Goal: Transaction & Acquisition: Purchase product/service

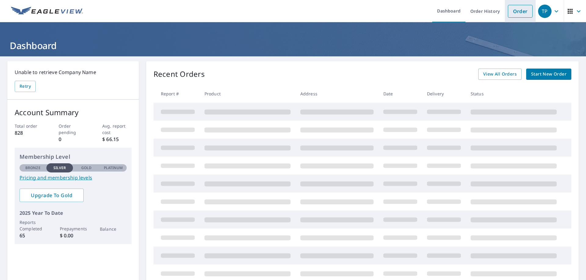
click at [521, 9] on link "Order" at bounding box center [520, 11] width 25 height 13
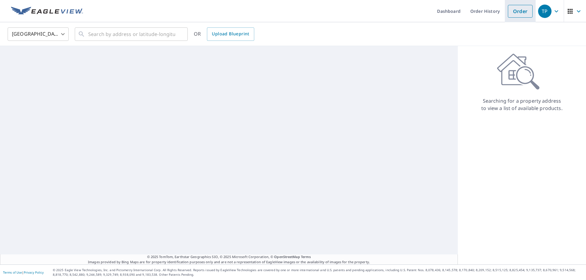
click at [521, 9] on link "Order" at bounding box center [520, 11] width 25 height 13
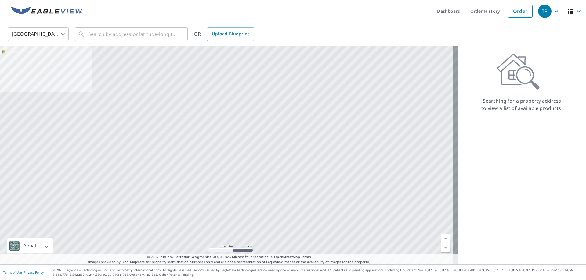
click at [348, 35] on div "United States [GEOGRAPHIC_DATA] ​ ​ OR Upload Blueprint" at bounding box center [291, 34] width 576 height 14
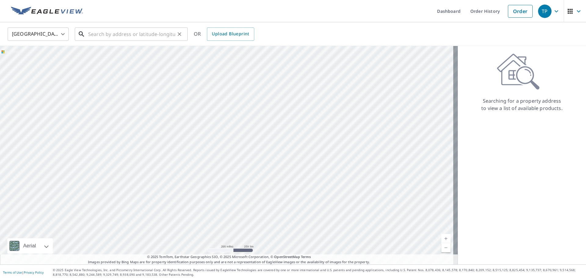
click at [96, 35] on input "text" at bounding box center [131, 34] width 87 height 17
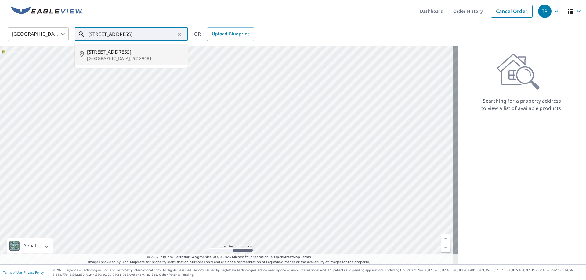
click at [106, 62] on li "[STREET_ADDRESS]" at bounding box center [131, 55] width 113 height 21
type input "[STREET_ADDRESS]"
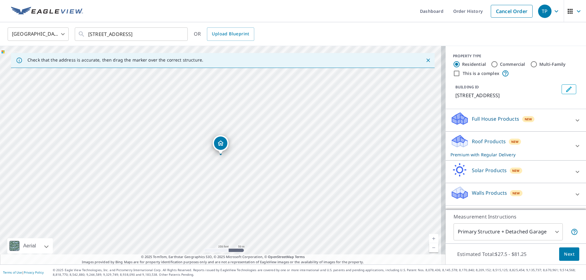
click at [344, 148] on div "[STREET_ADDRESS]" at bounding box center [223, 155] width 446 height 219
drag, startPoint x: 344, startPoint y: 148, endPoint x: 301, endPoint y: 151, distance: 43.5
click at [301, 151] on div "[STREET_ADDRESS]" at bounding box center [223, 155] width 446 height 219
click at [429, 236] on link "Current Level 17, Zoom In" at bounding box center [433, 238] width 9 height 9
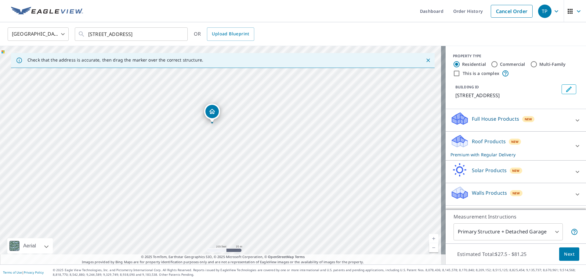
drag, startPoint x: 366, startPoint y: 225, endPoint x: 357, endPoint y: 193, distance: 32.9
click at [357, 193] on div "[STREET_ADDRESS]" at bounding box center [223, 155] width 446 height 219
click at [429, 238] on link "Current Level 18, Zoom In" at bounding box center [433, 238] width 9 height 9
drag, startPoint x: 389, startPoint y: 226, endPoint x: 378, endPoint y: 180, distance: 47.2
click at [378, 180] on div "[STREET_ADDRESS]" at bounding box center [223, 155] width 446 height 219
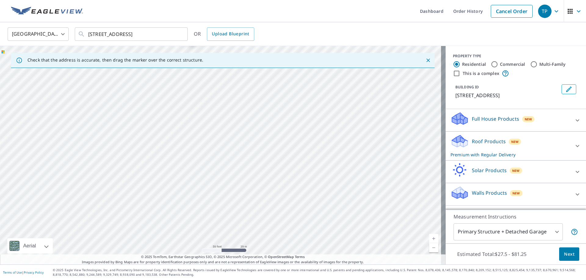
click at [431, 249] on link "Current Level 19, Zoom Out" at bounding box center [433, 248] width 9 height 9
click at [431, 249] on link "Current Level 18, Zoom Out" at bounding box center [433, 248] width 9 height 9
click at [431, 249] on link "Current Level 17, Zoom Out" at bounding box center [433, 248] width 9 height 9
click at [429, 237] on link "Current Level 16, Zoom In" at bounding box center [433, 238] width 9 height 9
click at [429, 237] on link "Current Level 17, Zoom In" at bounding box center [433, 238] width 9 height 9
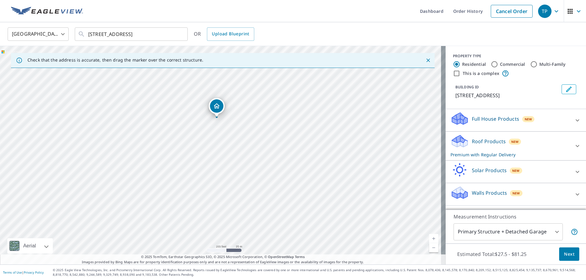
drag, startPoint x: 352, startPoint y: 154, endPoint x: 363, endPoint y: 171, distance: 20.3
click at [363, 171] on div "[STREET_ADDRESS]" at bounding box center [223, 155] width 446 height 219
click at [491, 65] on input "Commercial" at bounding box center [494, 64] width 7 height 7
radio input "true"
type input "4"
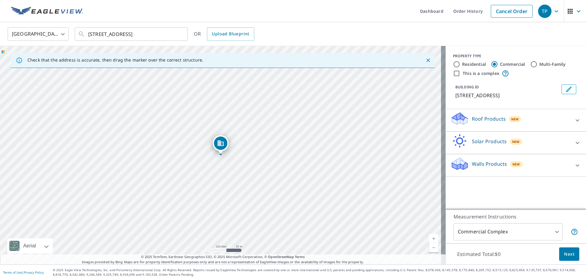
click at [453, 74] on input "This is a complex" at bounding box center [456, 73] width 7 height 7
checkbox input "true"
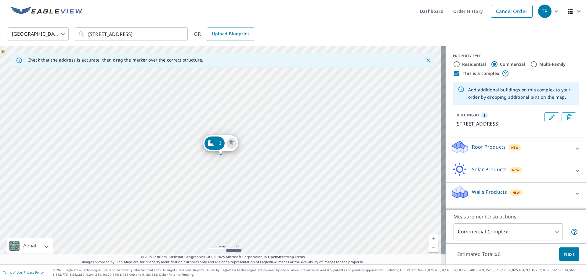
click at [487, 151] on p "Roof Products" at bounding box center [489, 146] width 34 height 7
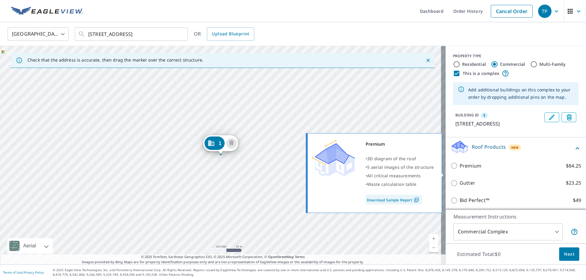
click at [450, 170] on input "Premium $84.25" at bounding box center [454, 165] width 9 height 7
checkbox input "true"
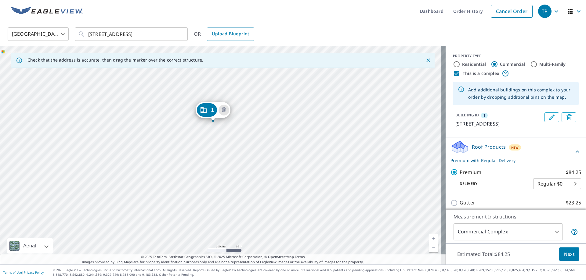
drag, startPoint x: 359, startPoint y: 178, endPoint x: 352, endPoint y: 145, distance: 34.1
click at [352, 145] on div "1 [STREET_ADDRESS]" at bounding box center [223, 155] width 446 height 219
drag, startPoint x: 208, startPoint y: 109, endPoint x: 244, endPoint y: 184, distance: 82.5
click at [548, 116] on icon "Edit building 1" at bounding box center [551, 117] width 7 height 7
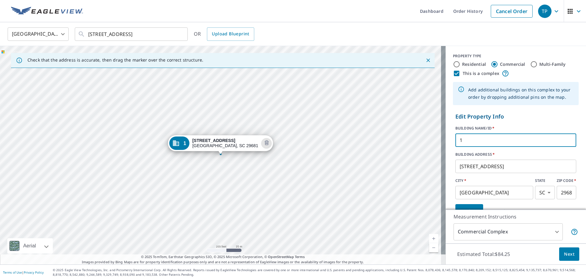
drag, startPoint x: 466, startPoint y: 140, endPoint x: 443, endPoint y: 143, distance: 23.6
click at [446, 143] on div "Edit Property Info BUILDING NAME/ID   * 1 ​ BUILDING ADDRESS   * [STREET_ADDRES…" at bounding box center [516, 165] width 140 height 111
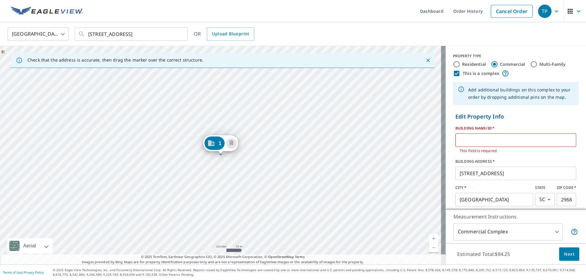
click at [446, 143] on div "Edit Property Info BUILDING NAME/ID   * ​ This field is required BUILDING ADDRE…" at bounding box center [516, 169] width 140 height 118
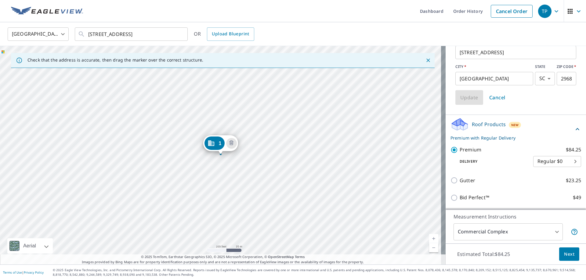
scroll to position [143, 0]
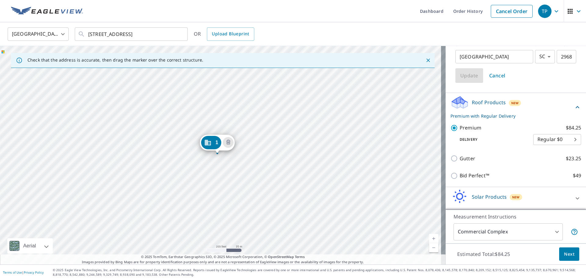
drag, startPoint x: 219, startPoint y: 143, endPoint x: 216, endPoint y: 142, distance: 3.5
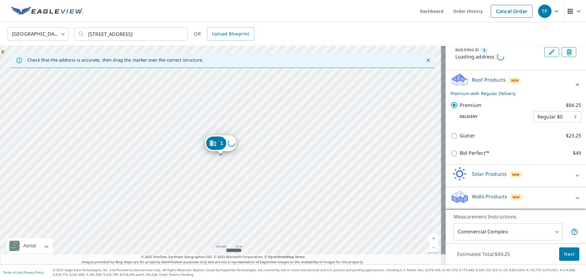
scroll to position [74, 0]
click at [418, 174] on div "1 [STREET_ADDRESS]" at bounding box center [223, 155] width 446 height 219
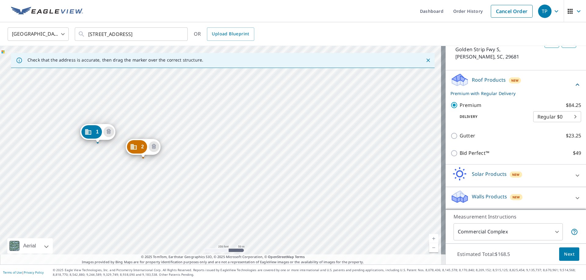
click at [430, 239] on link "Current Level 17, Zoom In" at bounding box center [433, 238] width 9 height 9
drag, startPoint x: 264, startPoint y: 180, endPoint x: 423, endPoint y: 205, distance: 160.7
click at [423, 205] on div "2 Golden Strip [GEOGRAPHIC_DATA] 1 [STREET_ADDRESS]" at bounding box center [223, 155] width 446 height 219
click at [429, 247] on link "Current Level 18, Zoom Out" at bounding box center [433, 248] width 9 height 9
click at [429, 247] on link "Current Level 17, Zoom Out" at bounding box center [433, 248] width 9 height 9
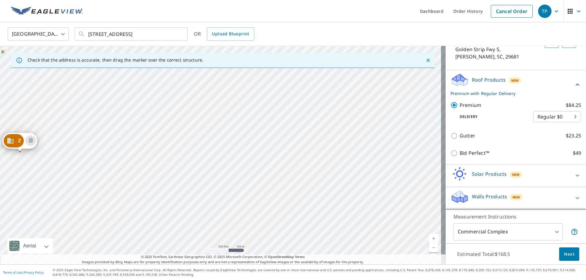
click at [429, 247] on link "Current Level 16, Zoom Out" at bounding box center [433, 248] width 9 height 9
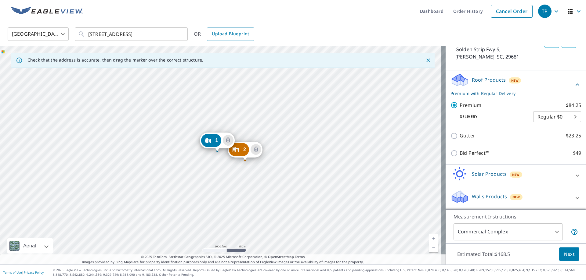
drag, startPoint x: 267, startPoint y: 182, endPoint x: 392, endPoint y: 190, distance: 125.1
click at [392, 190] on div "2 Golden Strip [GEOGRAPHIC_DATA] 1 [STREET_ADDRESS]" at bounding box center [223, 155] width 446 height 219
click at [429, 236] on link "Current Level 15, Zoom In" at bounding box center [433, 238] width 9 height 9
click at [429, 236] on link "Current Level 16, Zoom In" at bounding box center [433, 238] width 9 height 9
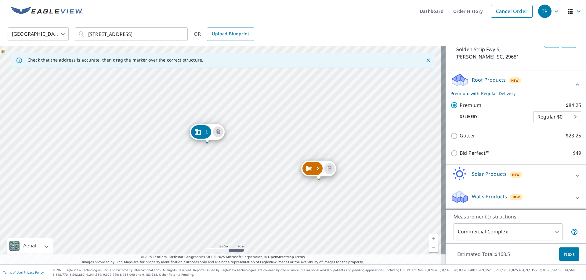
click at [429, 236] on link "Current Level 17, Zoom In" at bounding box center [433, 238] width 9 height 9
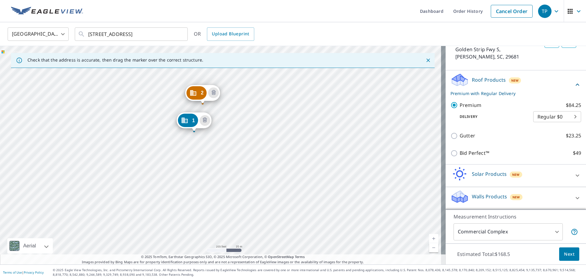
drag, startPoint x: 416, startPoint y: 196, endPoint x: 202, endPoint y: 95, distance: 237.0
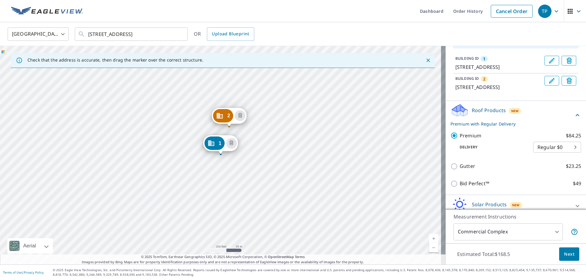
scroll to position [53, 0]
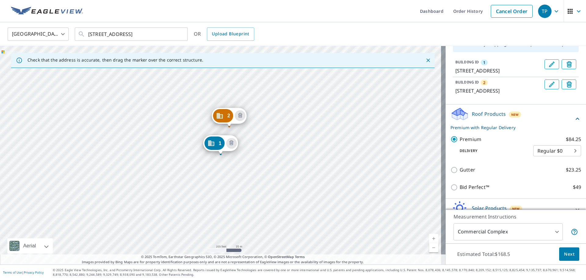
click at [548, 65] on icon "Edit building 1" at bounding box center [551, 64] width 7 height 7
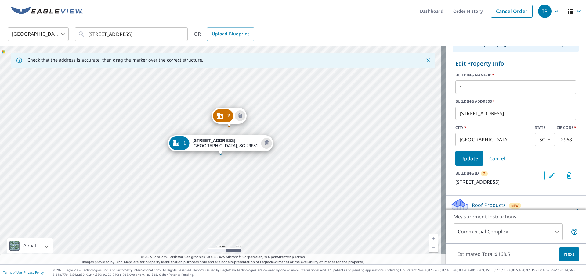
click at [465, 86] on input "1" at bounding box center [515, 87] width 121 height 17
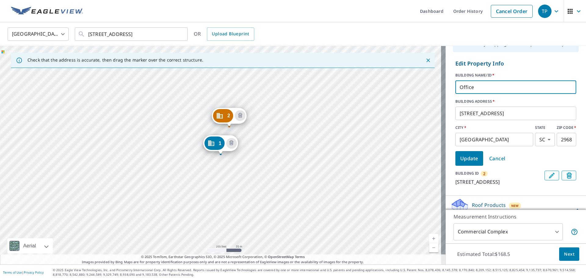
type input "Office"
click at [466, 158] on span "Update" at bounding box center [469, 158] width 18 height 9
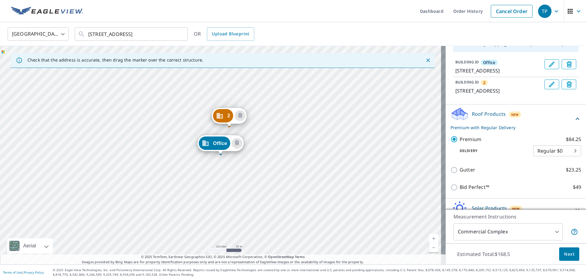
click at [548, 88] on icon "Edit building 2" at bounding box center [551, 84] width 7 height 7
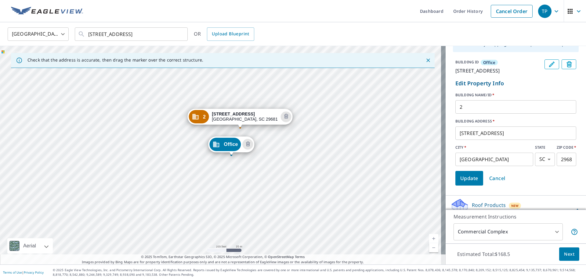
drag, startPoint x: 382, startPoint y: 120, endPoint x: 402, endPoint y: 94, distance: 33.1
click at [402, 94] on div "Office [STREET_ADDRESS] 2 [STREET_ADDRESS]" at bounding box center [223, 155] width 446 height 219
click at [429, 237] on link "Current Level 18, Zoom In" at bounding box center [433, 238] width 9 height 9
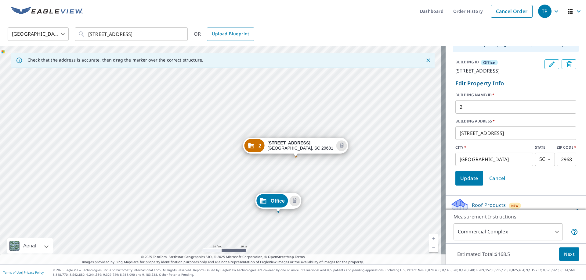
drag, startPoint x: 369, startPoint y: 169, endPoint x: 404, endPoint y: 224, distance: 65.0
click at [404, 224] on div "Office [STREET_ADDRESS] 2 [STREET_ADDRESS]" at bounding box center [223, 155] width 446 height 219
drag, startPoint x: 462, startPoint y: 116, endPoint x: 452, endPoint y: 115, distance: 10.5
click at [455, 115] on input "2" at bounding box center [515, 107] width 121 height 17
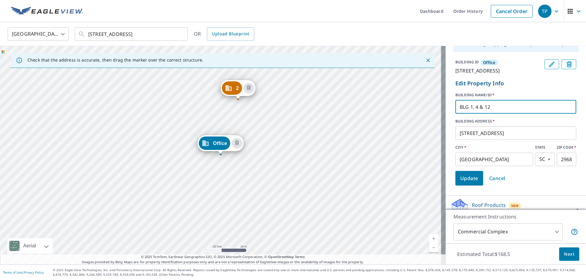
type input "BLG 1, 4 & 12"
click at [465, 183] on span "Update" at bounding box center [469, 178] width 18 height 9
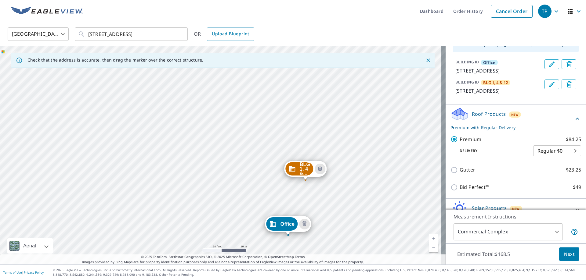
drag, startPoint x: 349, startPoint y: 122, endPoint x: 417, endPoint y: 203, distance: 105.3
click at [417, 203] on div "BLG 1, 4 &... [STREET_ADDRESS] Office [STREET_ADDRESS]" at bounding box center [223, 155] width 446 height 219
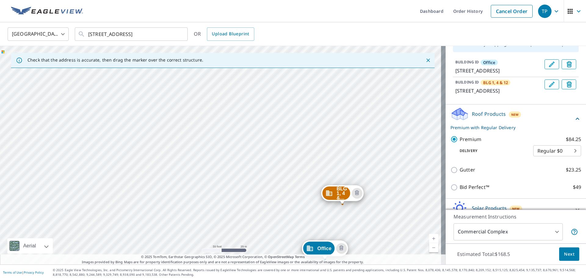
drag, startPoint x: 341, startPoint y: 110, endPoint x: 378, endPoint y: 134, distance: 44.3
click at [378, 134] on div "BLG 1, 4 &... [STREET_ADDRESS] Office [STREET_ADDRESS]" at bounding box center [223, 155] width 446 height 219
click at [324, 124] on div "BLG 1, 4 &... [STREET_ADDRESS] Office [STREET_ADDRESS]" at bounding box center [223, 155] width 446 height 219
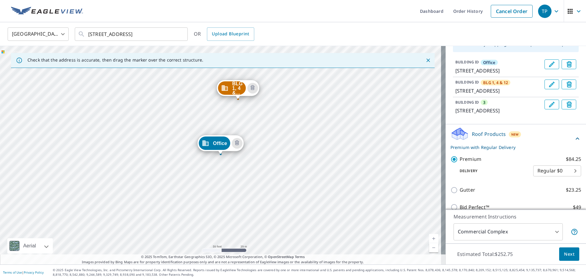
click at [430, 248] on link "Current Level 19, Zoom Out" at bounding box center [433, 248] width 9 height 9
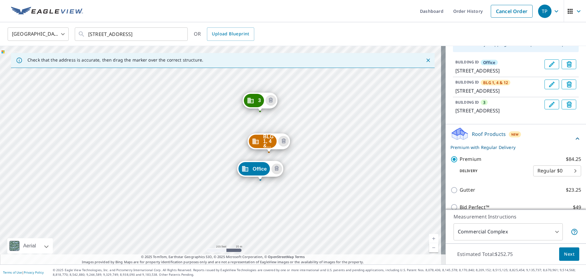
drag, startPoint x: 369, startPoint y: 201, endPoint x: 418, endPoint y: 237, distance: 61.4
click at [418, 237] on div "BLG 1, 4 &... [STREET_ADDRESS] 3 [STREET_ADDRESS] Office [STREET_ADDRESS]" at bounding box center [223, 155] width 446 height 219
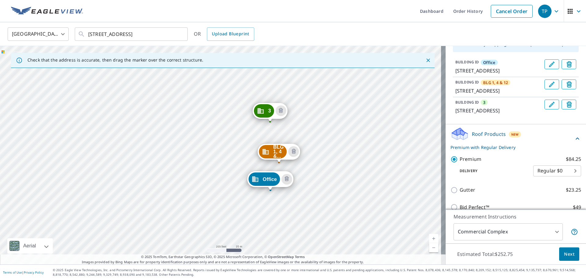
click at [548, 108] on icon "Edit building 3" at bounding box center [551, 104] width 7 height 7
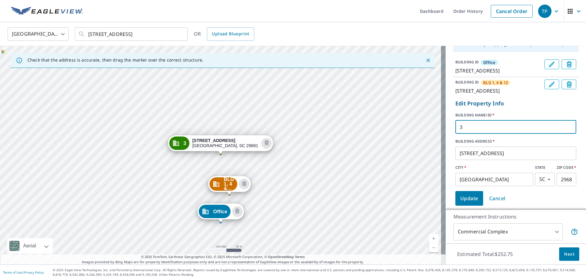
click at [463, 136] on input "3" at bounding box center [515, 127] width 121 height 17
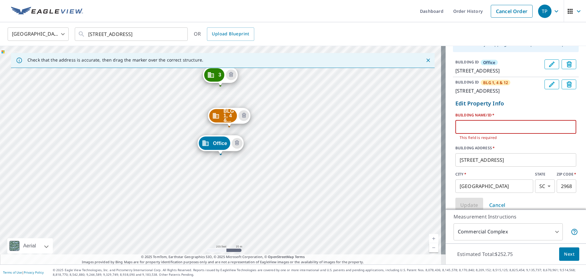
click at [463, 136] on input "text" at bounding box center [515, 127] width 121 height 17
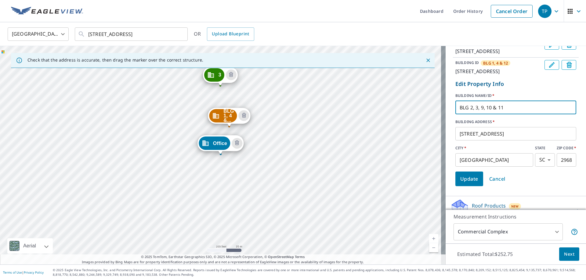
scroll to position [79, 0]
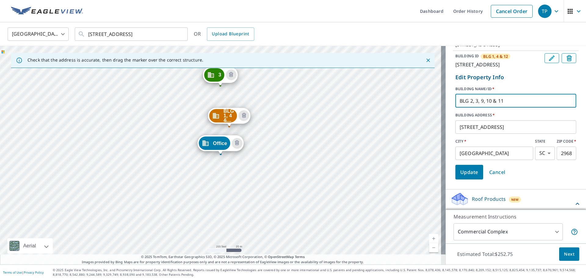
type input "BLG 2, 3, 9, 10 & 11"
click at [460, 177] on span "Update" at bounding box center [469, 172] width 18 height 9
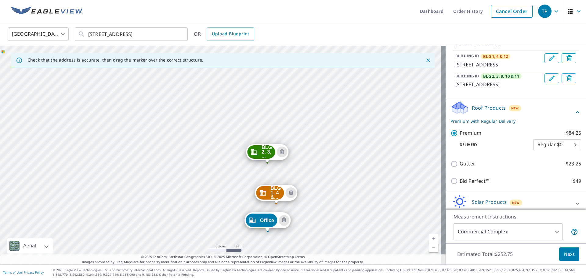
drag, startPoint x: 319, startPoint y: 98, endPoint x: 366, endPoint y: 175, distance: 90.4
click at [366, 175] on div "BLG 1, 4 &... [STREET_ADDRESS] BLG 2, 3, ... [STREET_ADDRESS] Office [STREET_AD…" at bounding box center [223, 155] width 446 height 219
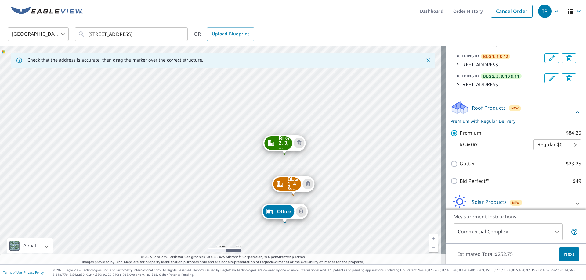
drag, startPoint x: 316, startPoint y: 129, endPoint x: 333, endPoint y: 121, distance: 19.2
click at [333, 121] on div "BLG 1, 4 &... [STREET_ADDRESS] BLG 2, 3, ... [STREET_ADDRESS] Office [STREET_AD…" at bounding box center [223, 155] width 446 height 219
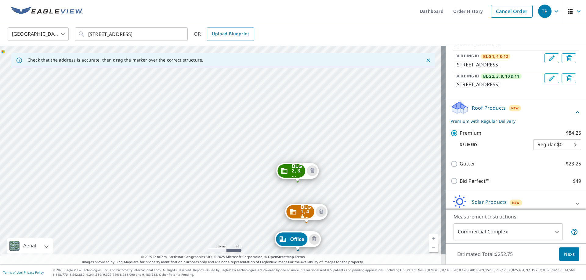
drag, startPoint x: 378, startPoint y: 176, endPoint x: 392, endPoint y: 204, distance: 30.7
click at [392, 204] on div "BLG 1, 4 &... [STREET_ADDRESS] BLG 2, 3, ... [STREET_ADDRESS] Office [STREET_AD…" at bounding box center [223, 155] width 446 height 219
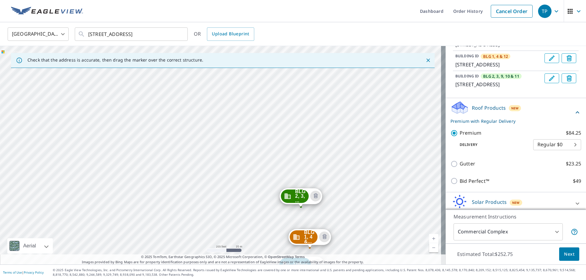
drag, startPoint x: 351, startPoint y: 110, endPoint x: 354, endPoint y: 135, distance: 25.6
click at [354, 135] on div "BLG 1, 4 &... [STREET_ADDRESS] BLG 2, 3, ... [STREET_ADDRESS] Office [STREET_AD…" at bounding box center [223, 155] width 446 height 219
click at [244, 118] on div "BLG 1, 4 &... [STREET_ADDRESS] BLG 2, 3, ... [STREET_ADDRESS] Office [STREET_AD…" at bounding box center [223, 155] width 446 height 219
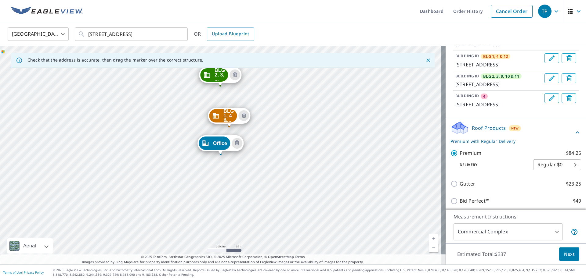
drag, startPoint x: 318, startPoint y: 68, endPoint x: 345, endPoint y: 100, distance: 41.6
click at [345, 100] on div "Check that the address is accurate, then drag the marker over the correct struc…" at bounding box center [223, 155] width 446 height 219
click at [429, 248] on link "Current Level 18, Zoom Out" at bounding box center [433, 248] width 9 height 9
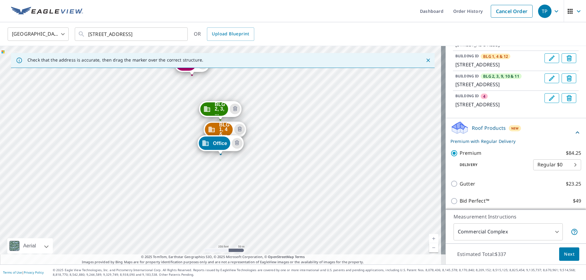
click at [548, 102] on icon "Edit building 4" at bounding box center [551, 98] width 7 height 7
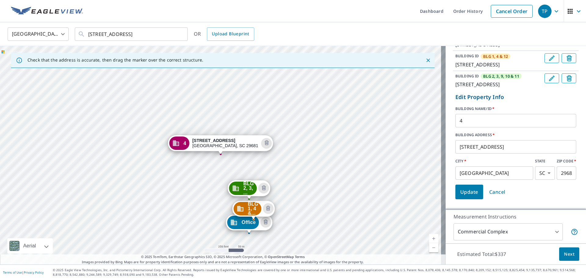
click at [463, 129] on input "4" at bounding box center [515, 120] width 121 height 17
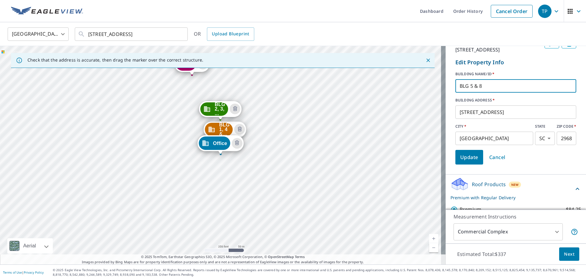
scroll to position [115, 0]
type input "BLG 5 & 8"
click at [470, 161] on span "Update" at bounding box center [469, 156] width 18 height 9
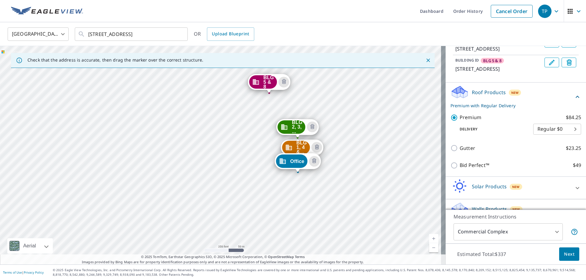
drag, startPoint x: 309, startPoint y: 100, endPoint x: 386, endPoint y: 118, distance: 79.3
click at [386, 118] on div "BLG 1, 4 &... [STREET_ADDRESS] BLG 2, 3, ... [STREET_ADDRESS] BLG 5 & 8 [STREET…" at bounding box center [223, 155] width 446 height 219
click at [429, 238] on link "Current Level 17, Zoom In" at bounding box center [433, 238] width 9 height 9
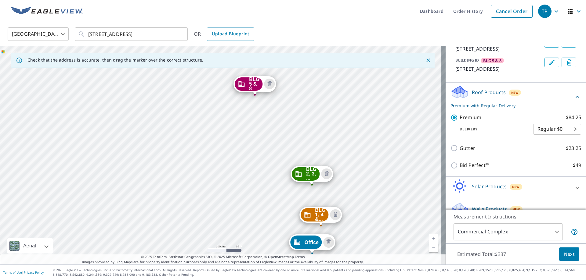
drag, startPoint x: 316, startPoint y: 125, endPoint x: 253, endPoint y: 189, distance: 89.1
click at [253, 189] on div "BLG 1, 4 &... [STREET_ADDRESS] BLG 2, 3, ... [STREET_ADDRESS] BLG 5 & 8 [STREET…" at bounding box center [223, 155] width 446 height 219
click at [268, 128] on div "BLG 1, 4 &... [STREET_ADDRESS] BLG 2, 3, ... [STREET_ADDRESS] BLG 5 & 8 [STREET…" at bounding box center [223, 155] width 446 height 219
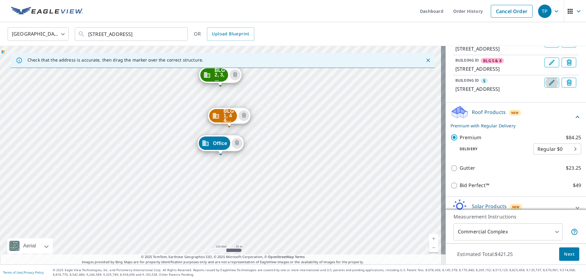
click at [548, 86] on icon "Edit building 5" at bounding box center [551, 82] width 7 height 7
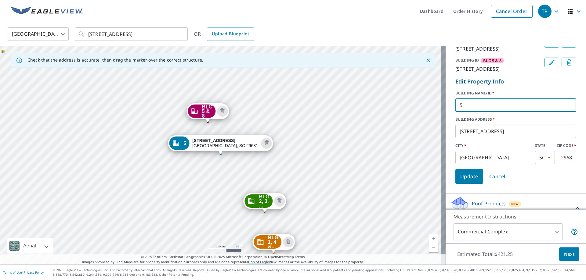
click at [459, 114] on input "5" at bounding box center [515, 105] width 121 height 17
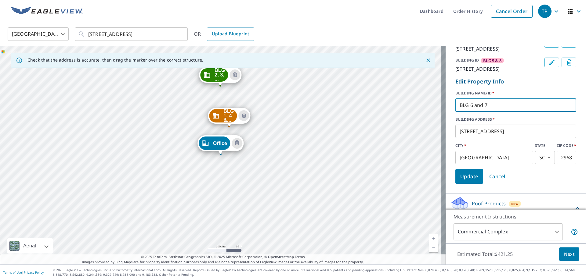
type input "BLG 6 and 7"
click at [471, 181] on span "Update" at bounding box center [469, 176] width 18 height 9
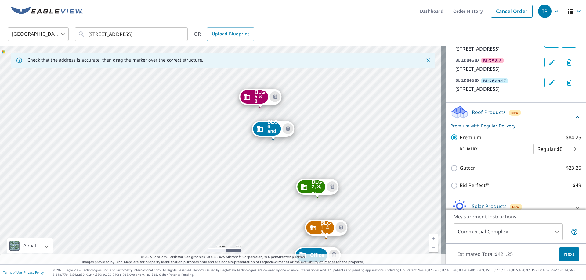
drag, startPoint x: 335, startPoint y: 122, endPoint x: 432, endPoint y: 235, distance: 148.9
click at [432, 235] on div "BLG 1, 4 &... [STREET_ADDRESS] BLG 2, 3, ... [STREET_ADDRESS] BLG 5 & 8 [STREET…" at bounding box center [223, 155] width 446 height 219
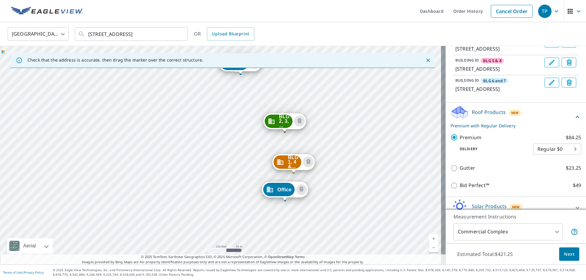
click at [399, 168] on div "BLG 1, 4 &... [STREET_ADDRESS] BLG 2, 3, ... [STREET_ADDRESS] BLG 5 & 8 [STREET…" at bounding box center [223, 155] width 446 height 219
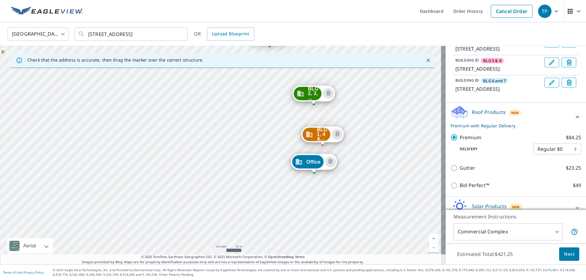
drag, startPoint x: 346, startPoint y: 117, endPoint x: 375, endPoint y: 89, distance: 40.2
click at [375, 89] on div "BLG 1, 4 &... [STREET_ADDRESS] BLG 2, 3, ... [STREET_ADDRESS] BLG 5 & 8 [STREET…" at bounding box center [223, 155] width 446 height 219
click at [430, 236] on link "Current Level 18, Zoom In" at bounding box center [433, 238] width 9 height 9
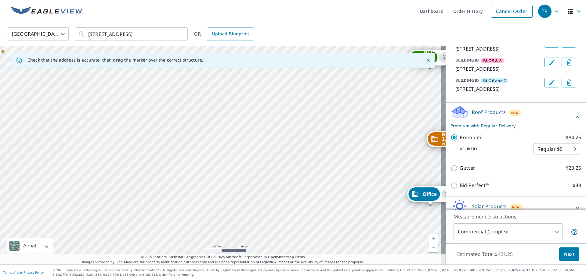
drag, startPoint x: 338, startPoint y: 224, endPoint x: 361, endPoint y: 238, distance: 27.3
click at [361, 238] on div "BLG 1, 4 &... [STREET_ADDRESS] BLG 2, 3, ... [STREET_ADDRESS] BLG 5 & 8 [STREET…" at bounding box center [223, 155] width 446 height 219
click at [286, 126] on div "BLG 1, 4 &... [STREET_ADDRESS] BLG 2, 3, ... [STREET_ADDRESS] BLG 5 & 8 [STREET…" at bounding box center [223, 155] width 446 height 219
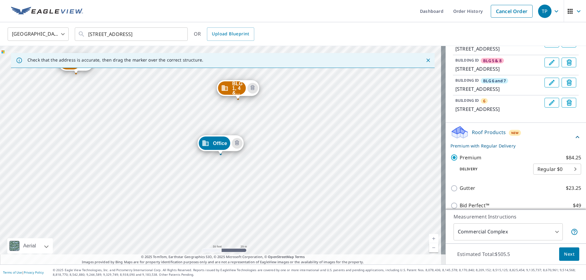
click at [549, 106] on icon "Edit building 6" at bounding box center [551, 102] width 5 height 5
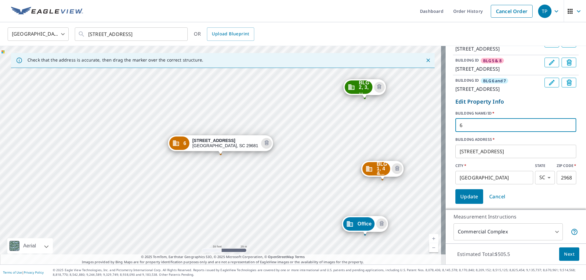
drag, startPoint x: 467, startPoint y: 159, endPoint x: 444, endPoint y: 162, distance: 22.7
click at [446, 162] on div "BUILDING ID Office [STREET_ADDRESS][GEOGRAPHIC_DATA][STREET_ADDRESS], 9, 10 & […" at bounding box center [516, 101] width 140 height 212
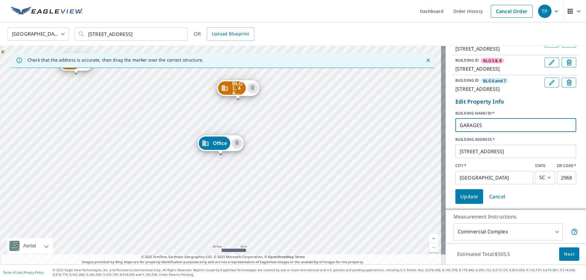
type input "GARAGES"
click at [564, 253] on span "Next" at bounding box center [569, 255] width 10 height 8
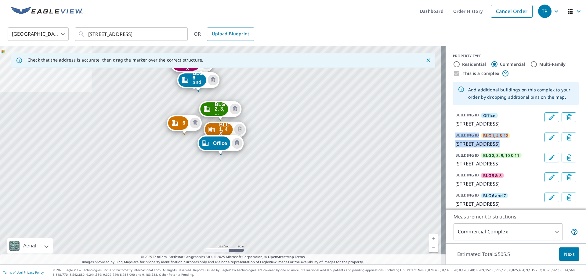
drag, startPoint x: 577, startPoint y: 128, endPoint x: 578, endPoint y: 143, distance: 14.8
click at [578, 143] on div "PROPERTY TYPE Residential Commercial Multi-Family This is a complex Add additio…" at bounding box center [516, 128] width 140 height 164
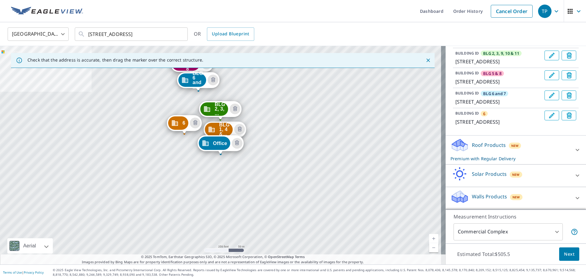
scroll to position [146, 0]
click at [548, 112] on icon "Edit building 6" at bounding box center [551, 115] width 7 height 7
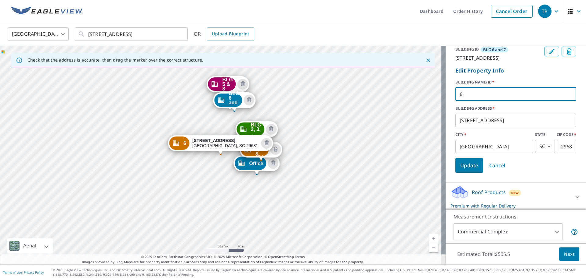
click at [461, 103] on input "6" at bounding box center [515, 94] width 121 height 17
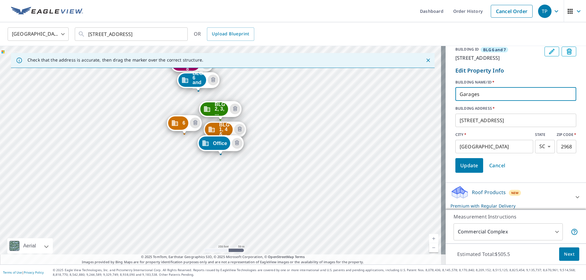
type input "Garages"
click at [467, 170] on span "Update" at bounding box center [469, 165] width 18 height 9
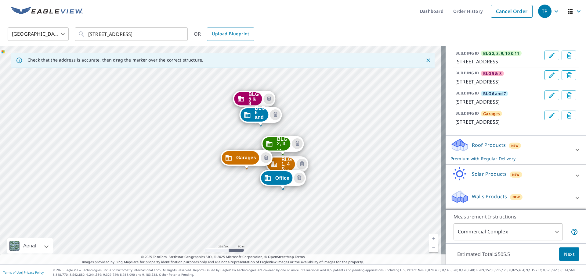
drag, startPoint x: 302, startPoint y: 132, endPoint x: 365, endPoint y: 167, distance: 71.3
click at [365, 167] on div "BLG 1, 4 &... [STREET_ADDRESS] BLG 2, 3, ... [STREET_ADDRESS] BLG 5 & 8 [STREET…" at bounding box center [223, 155] width 446 height 219
click at [430, 237] on link "Current Level 17, Zoom In" at bounding box center [433, 238] width 9 height 9
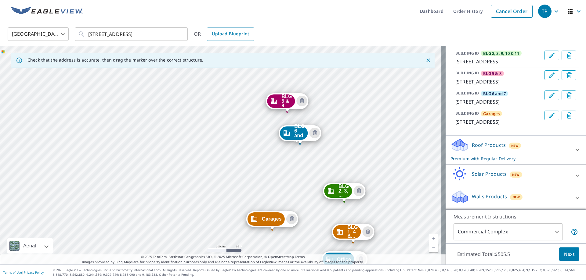
drag, startPoint x: 382, startPoint y: 134, endPoint x: 375, endPoint y: 189, distance: 56.0
click at [375, 189] on div "BLG 1, 4 &... [STREET_ADDRESS] BLG 2, 3, ... [STREET_ADDRESS] BLG 5 & 8 [STREET…" at bounding box center [223, 155] width 446 height 219
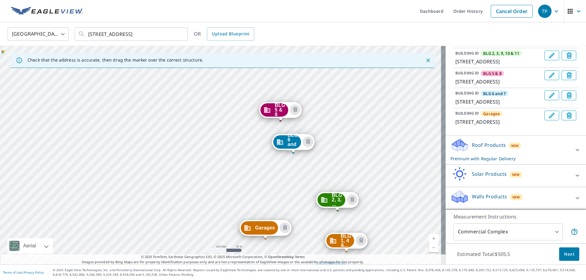
click at [431, 237] on link "Current Level 18, Zoom In" at bounding box center [433, 238] width 9 height 9
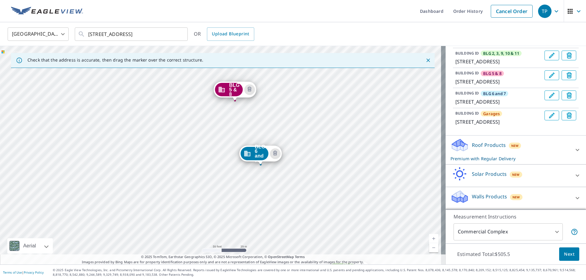
drag, startPoint x: 392, startPoint y: 188, endPoint x: 287, endPoint y: 201, distance: 106.4
click at [287, 201] on div "BLG 1, 4 &... [STREET_ADDRESS] BLG 2, 3, ... [STREET_ADDRESS] BLG 5 & 8 [STREET…" at bounding box center [223, 155] width 446 height 219
click at [429, 237] on link "Current Level 19, Zoom In" at bounding box center [433, 238] width 9 height 9
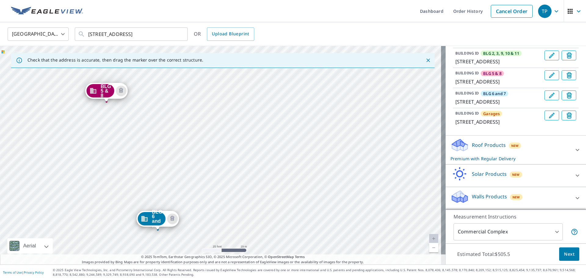
drag, startPoint x: 380, startPoint y: 162, endPoint x: 237, endPoint y: 217, distance: 153.0
click at [237, 217] on div "BLG 1, 4 &... [STREET_ADDRESS] BLG 2, 3, ... [STREET_ADDRESS] BLG 5 & 8 [STREET…" at bounding box center [223, 155] width 446 height 219
click at [248, 145] on div "BLG 1, 4 &... [STREET_ADDRESS] BLG 2, 3, ... [STREET_ADDRESS] BLG 5 & 8 [STREET…" at bounding box center [223, 155] width 446 height 219
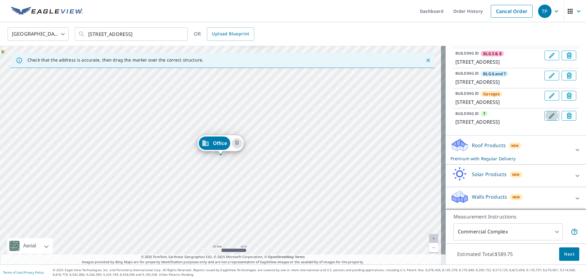
click at [548, 120] on icon "Edit building 7" at bounding box center [551, 115] width 7 height 7
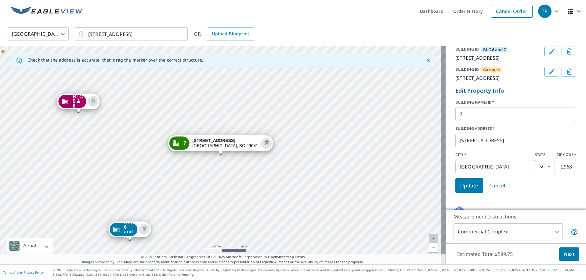
click at [466, 123] on input "7" at bounding box center [515, 114] width 121 height 17
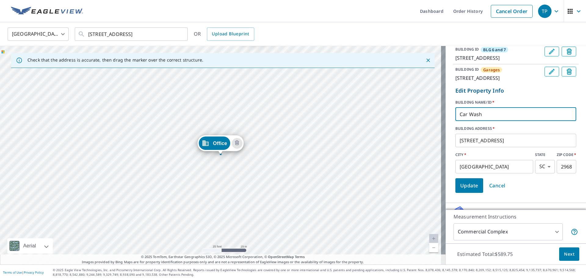
type input "Car Wash"
click at [421, 173] on div "BLG 1, 4 &... [STREET_ADDRESS] BLG 2, 3, ... [STREET_ADDRESS] BLG 5 & 8 [STREET…" at bounding box center [223, 155] width 446 height 219
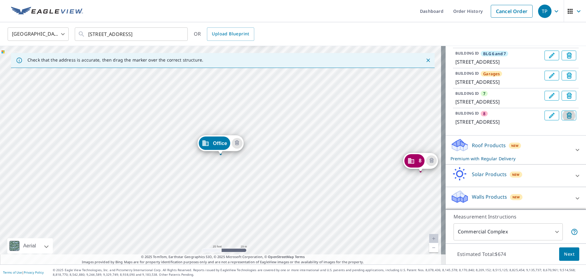
click at [566, 120] on icon "Delete building 8" at bounding box center [569, 116] width 7 height 7
click at [549, 119] on icon "Edit building 7" at bounding box center [551, 115] width 5 height 5
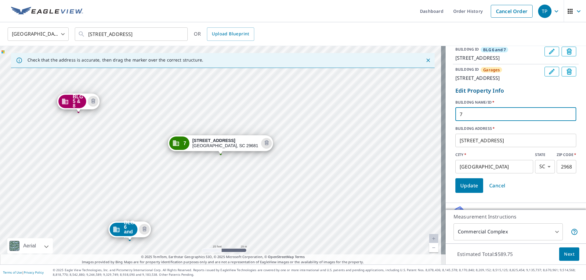
click at [465, 123] on input "7" at bounding box center [515, 114] width 121 height 17
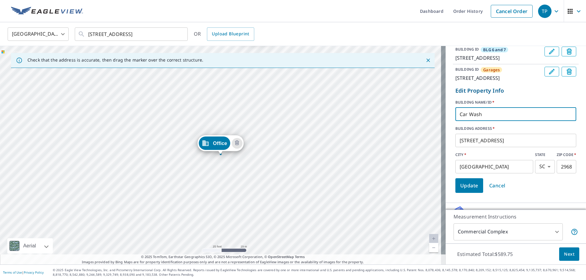
type input "Car Wash"
click at [565, 254] on span "Next" at bounding box center [569, 255] width 10 height 8
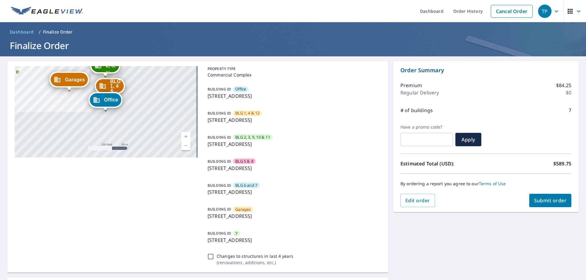
click at [183, 145] on link "Current Level 17, Zoom Out" at bounding box center [185, 145] width 9 height 9
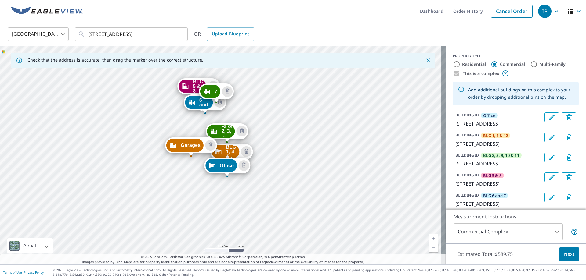
drag, startPoint x: 379, startPoint y: 134, endPoint x: 386, endPoint y: 156, distance: 23.3
click at [386, 156] on div "BLG 1, 4 &... [STREET_ADDRESS] BLG 2, 3, ... [STREET_ADDRESS] BLG 5 & 8 [STREET…" at bounding box center [223, 155] width 446 height 219
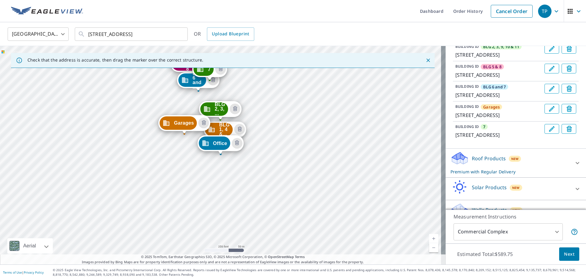
scroll to position [118, 0]
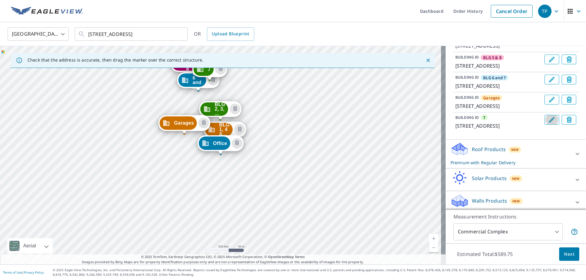
click at [549, 123] on icon "Edit building 7" at bounding box center [551, 119] width 5 height 5
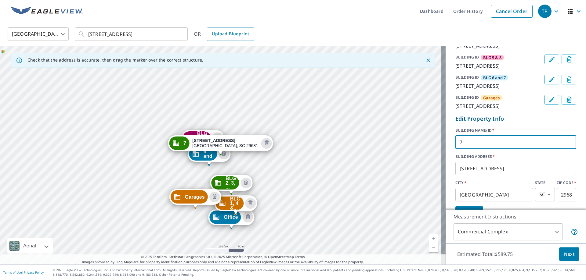
click at [467, 151] on input "7" at bounding box center [515, 142] width 121 height 17
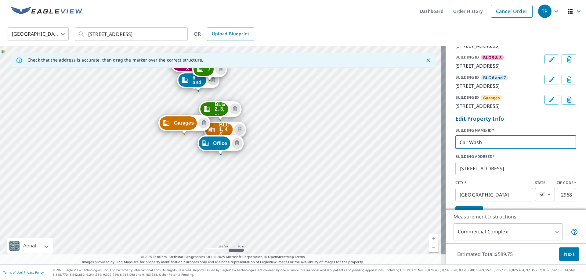
type input "Car Wash"
click at [564, 255] on span "Next" at bounding box center [569, 255] width 10 height 8
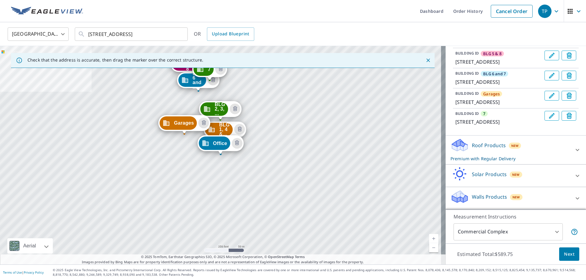
scroll to position [147, 0]
click at [548, 120] on icon "Edit building 7" at bounding box center [551, 115] width 7 height 7
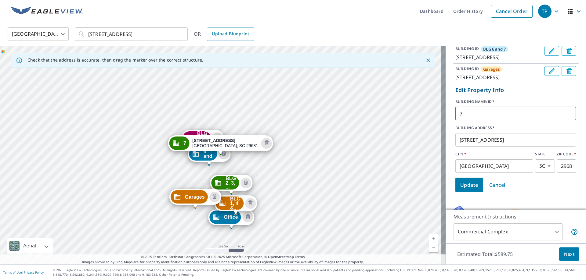
drag, startPoint x: 474, startPoint y: 157, endPoint x: 448, endPoint y: 155, distance: 25.7
click at [448, 155] on div "BUILDING [GEOGRAPHIC_DATA] [STREET_ADDRESS] BUILDING [GEOGRAPHIC_DATA], 4 & [GE…" at bounding box center [516, 79] width 140 height 232
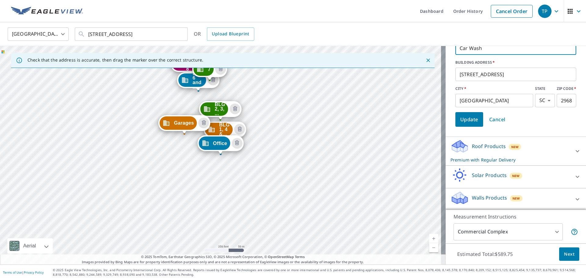
scroll to position [220, 0]
type input "Car Wash"
click at [468, 123] on span "Update" at bounding box center [469, 118] width 18 height 9
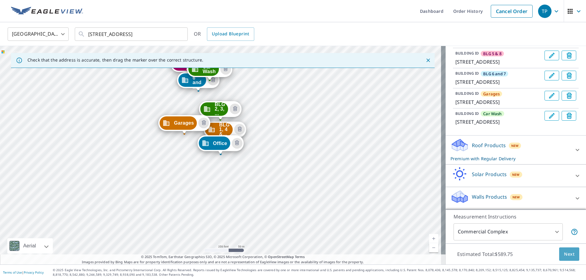
click at [567, 257] on span "Next" at bounding box center [569, 255] width 10 height 8
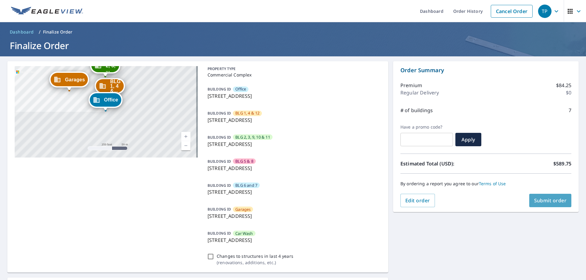
click at [540, 201] on span "Submit order" at bounding box center [550, 200] width 33 height 7
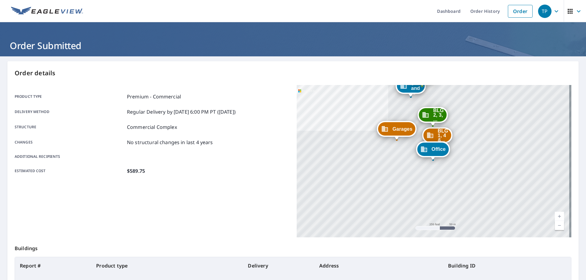
click at [556, 227] on link "Current Level 17, Zoom Out" at bounding box center [559, 225] width 9 height 9
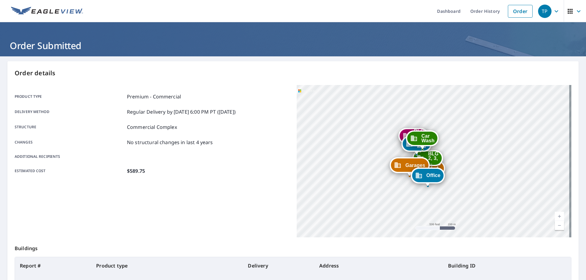
drag, startPoint x: 496, startPoint y: 153, endPoint x: 491, endPoint y: 179, distance: 27.4
click at [491, 179] on div "BLG 1, 4 &... [STREET_ADDRESS] BLG 2, 3, ... [STREET_ADDRESS] BLG 5 & 8 [STREET…" at bounding box center [434, 161] width 275 height 153
click at [555, 215] on link "Current Level 16, Zoom In" at bounding box center [559, 216] width 9 height 9
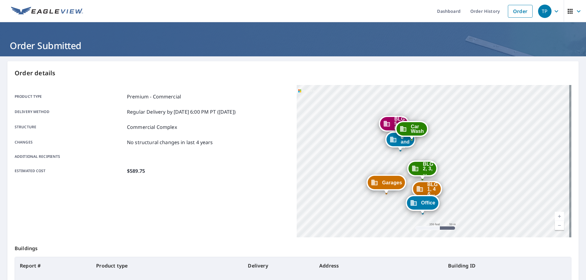
click at [556, 216] on link "Current Level 17, Zoom In" at bounding box center [559, 216] width 9 height 9
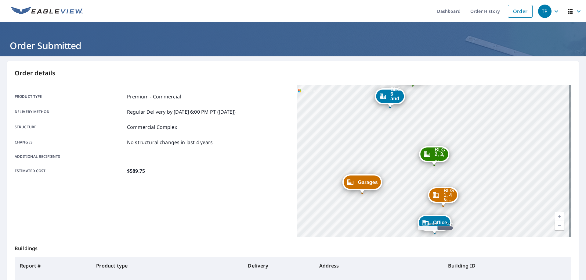
drag, startPoint x: 521, startPoint y: 185, endPoint x: 543, endPoint y: 151, distance: 40.5
click at [543, 151] on div "BLG 1, 4 &... [STREET_ADDRESS] BLG 2, 3, ... [STREET_ADDRESS] BLG 5 & 8 [STREET…" at bounding box center [434, 161] width 275 height 153
click at [555, 224] on link "Current Level 18, Zoom Out" at bounding box center [559, 225] width 9 height 9
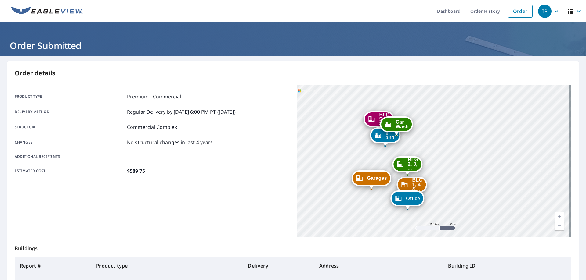
drag, startPoint x: 502, startPoint y: 136, endPoint x: 476, endPoint y: 148, distance: 28.9
click at [476, 148] on div "BLG 1, 4 &... [STREET_ADDRESS] BLG 2, 3, ... [STREET_ADDRESS] BLG 5 & 8 [STREET…" at bounding box center [434, 161] width 275 height 153
click at [556, 213] on link "Current Level 17, Zoom In" at bounding box center [559, 216] width 9 height 9
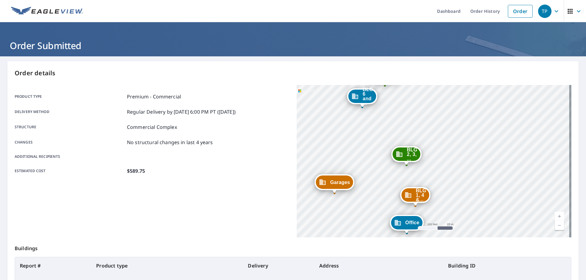
drag, startPoint x: 476, startPoint y: 191, endPoint x: 501, endPoint y: 167, distance: 34.7
click at [501, 167] on div "BLG 1, 4 &... [STREET_ADDRESS] BLG 2, 3, ... [STREET_ADDRESS] BLG 5 & 8 [STREET…" at bounding box center [434, 161] width 275 height 153
click at [557, 225] on link "Current Level 18, Zoom Out" at bounding box center [559, 225] width 9 height 9
